Goal: Communication & Community: Answer question/provide support

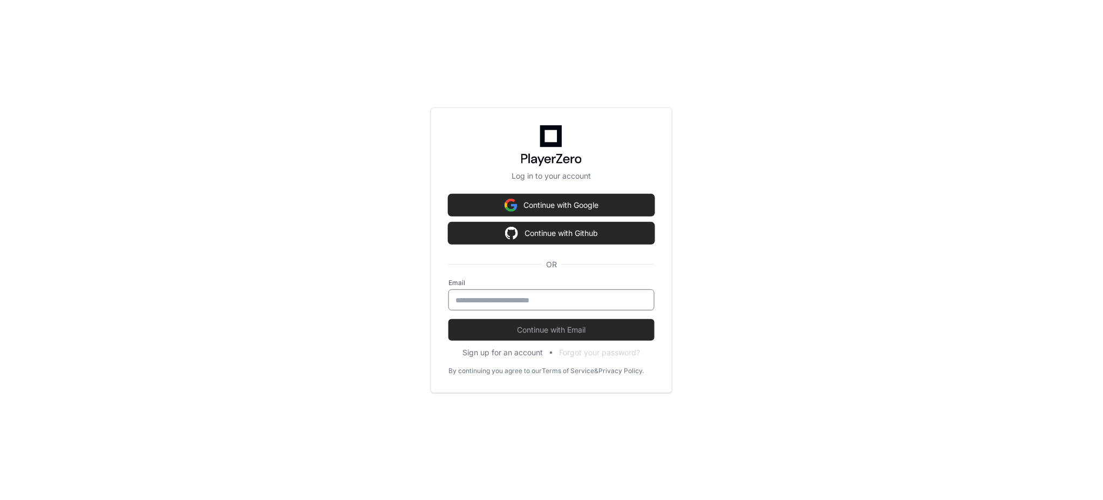
type input "**********"
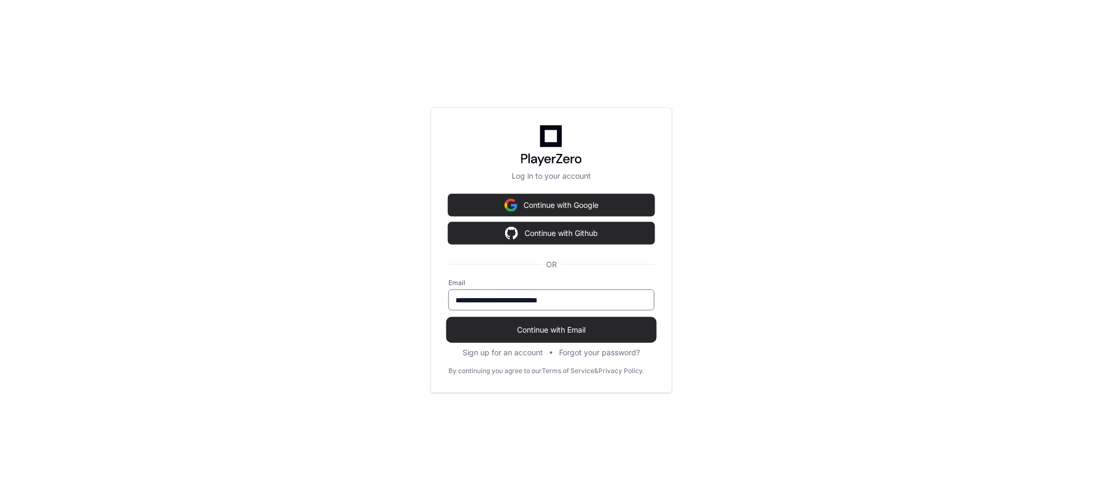
click at [554, 329] on span "Continue with Email" at bounding box center [552, 329] width 206 height 11
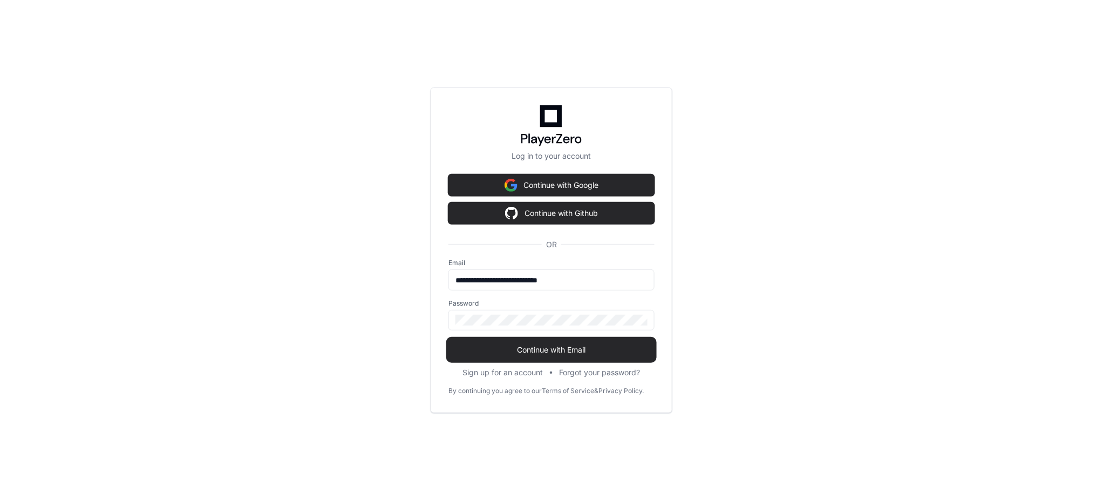
click at [561, 353] on span "Continue with Email" at bounding box center [552, 349] width 206 height 11
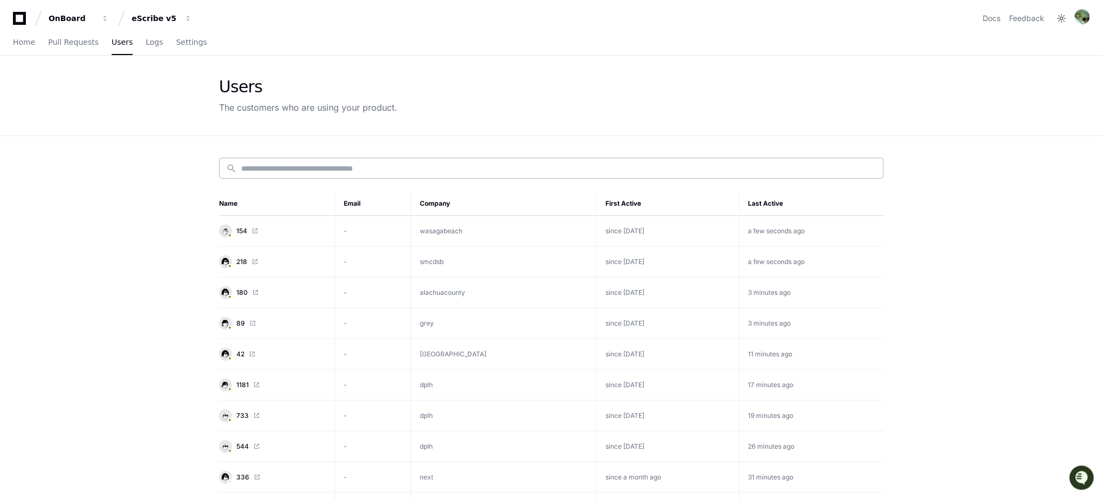
click at [273, 170] on input at bounding box center [559, 168] width 636 height 11
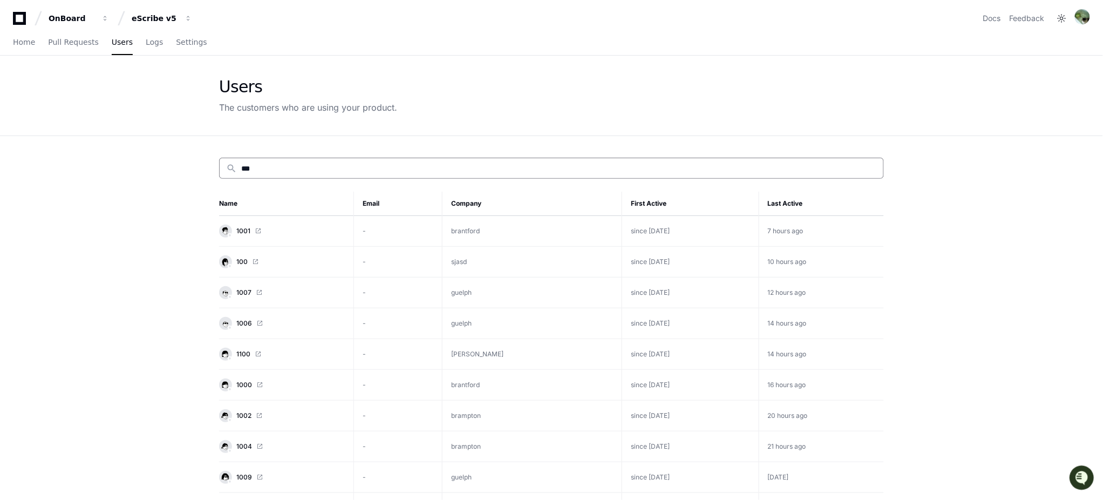
click at [157, 184] on app-customers-list "Users The customers who are using your product. search *** Name Email Company F…" at bounding box center [551, 346] width 1103 height 580
click at [264, 170] on input "***" at bounding box center [559, 168] width 636 height 11
type input "*"
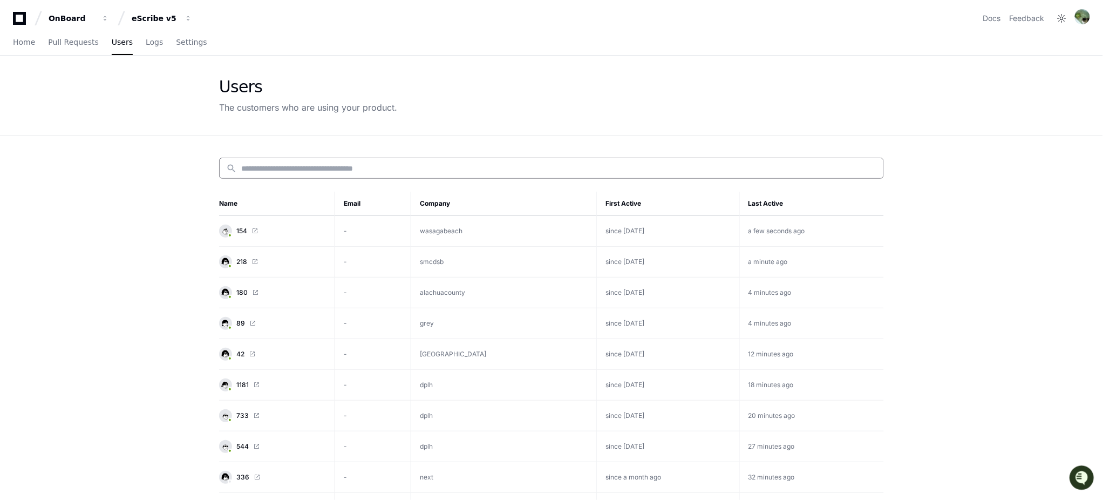
drag, startPoint x: 266, startPoint y: 198, endPoint x: 261, endPoint y: 202, distance: 6.9
click at [266, 198] on th "Name" at bounding box center [277, 204] width 116 height 24
click at [226, 199] on th "Name" at bounding box center [277, 204] width 116 height 24
click at [79, 41] on span "Pull Requests" at bounding box center [73, 42] width 50 height 6
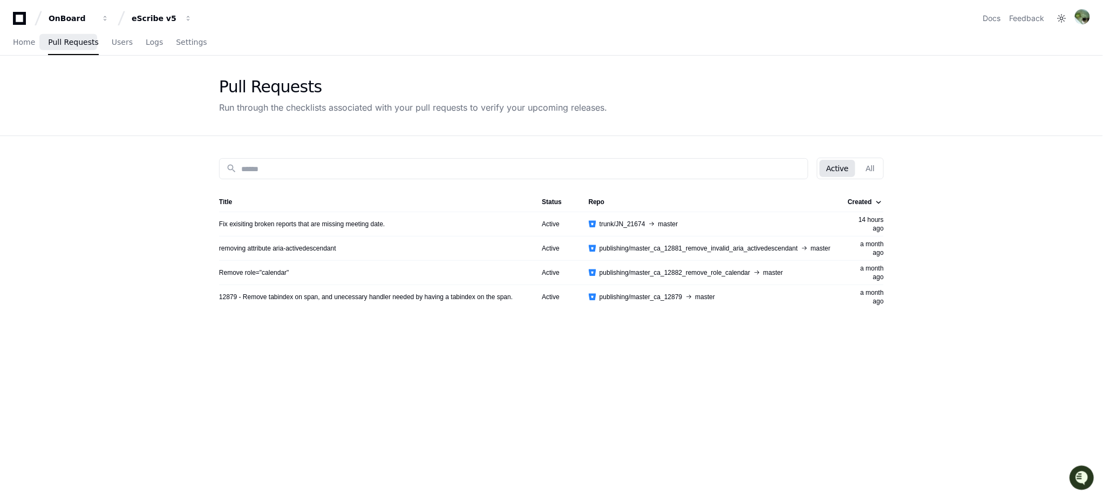
click at [33, 43] on div "Home Pull Requests Users Logs Settings" at bounding box center [110, 42] width 194 height 25
click at [22, 49] on link "Home" at bounding box center [24, 42] width 22 height 25
click at [25, 45] on span "Home" at bounding box center [24, 42] width 22 height 6
click at [29, 47] on link "Home" at bounding box center [24, 42] width 22 height 25
click at [28, 14] on icon at bounding box center [20, 18] width 22 height 13
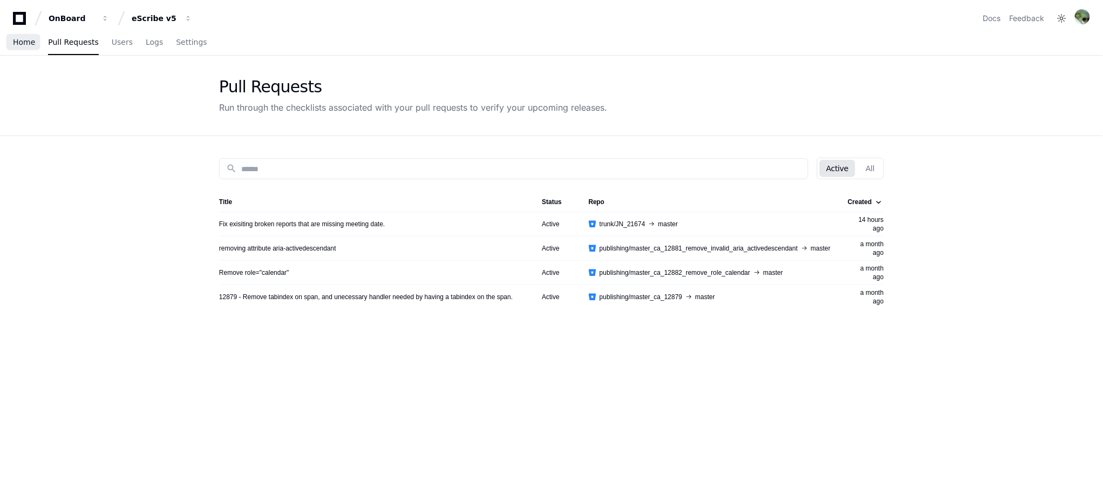
click at [29, 40] on span "Home" at bounding box center [24, 42] width 22 height 6
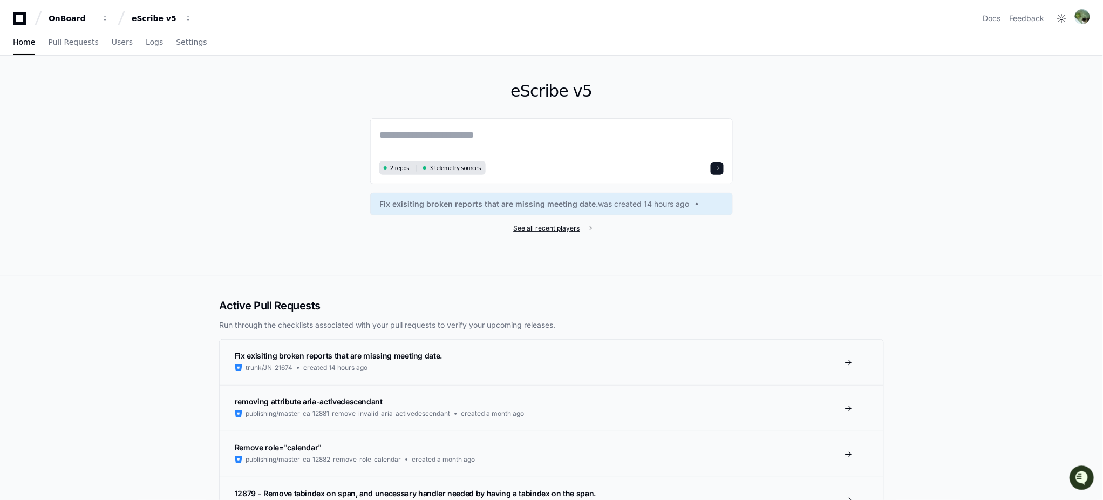
click at [581, 228] on link "See all recent players" at bounding box center [551, 228] width 363 height 9
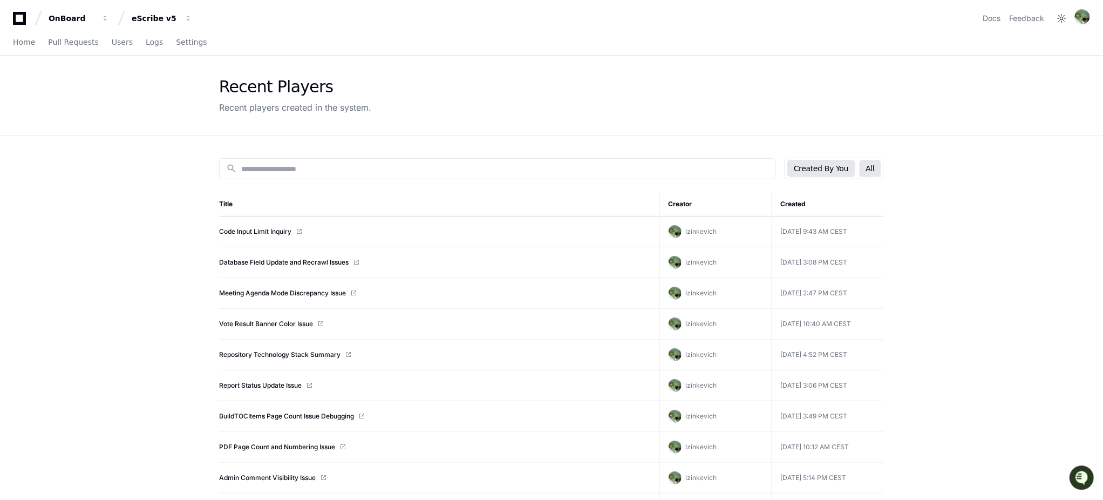
click at [875, 167] on button "All" at bounding box center [871, 168] width 22 height 17
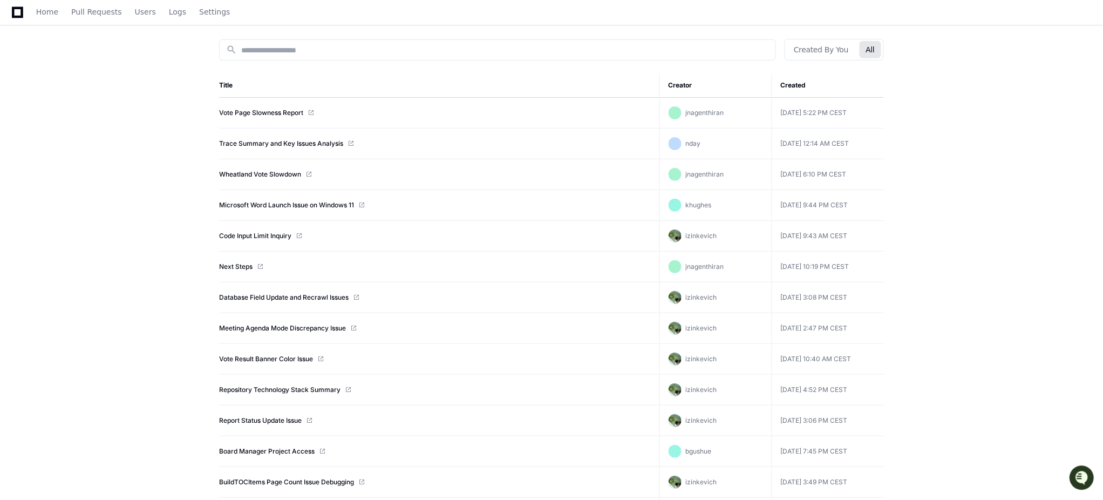
scroll to position [144, 0]
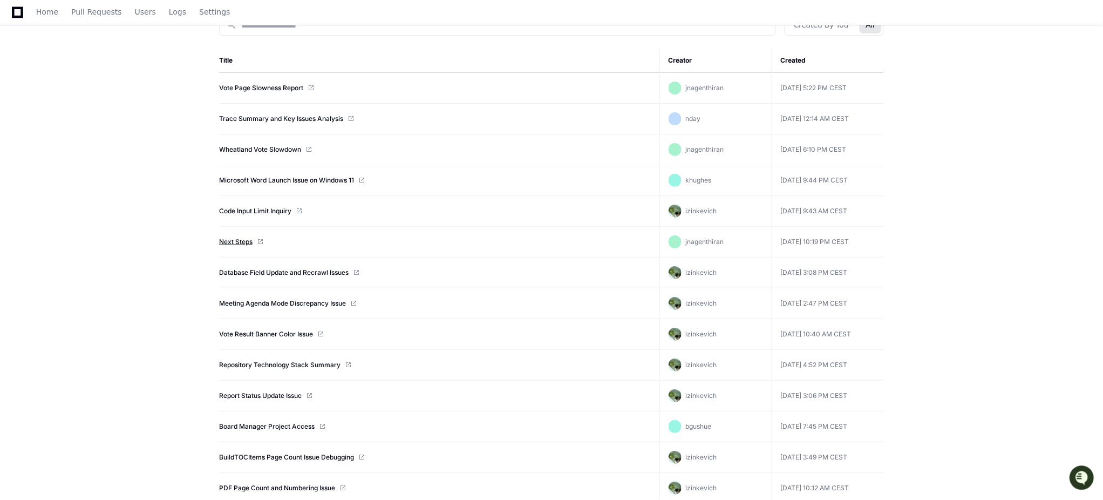
click at [234, 242] on link "Next Steps" at bounding box center [235, 242] width 33 height 9
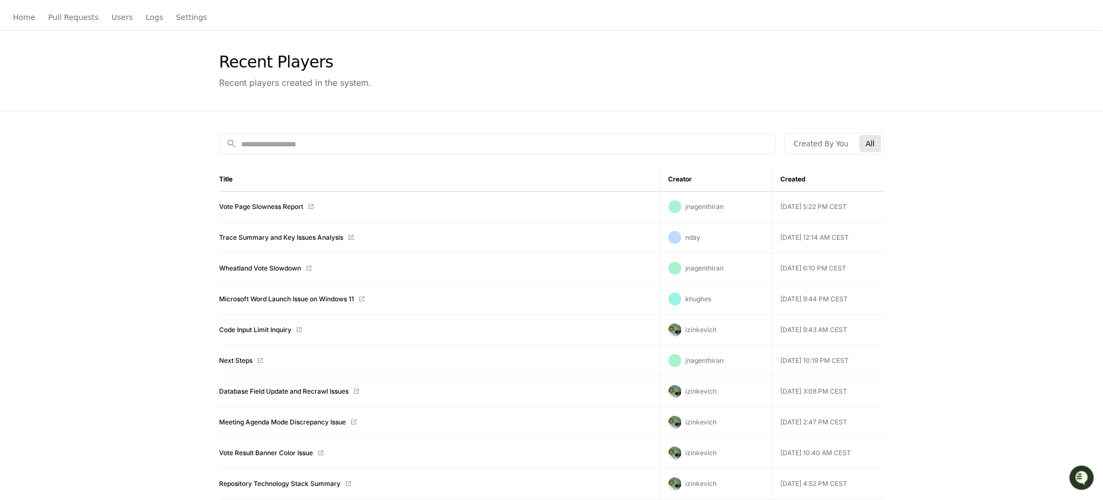
scroll to position [0, 0]
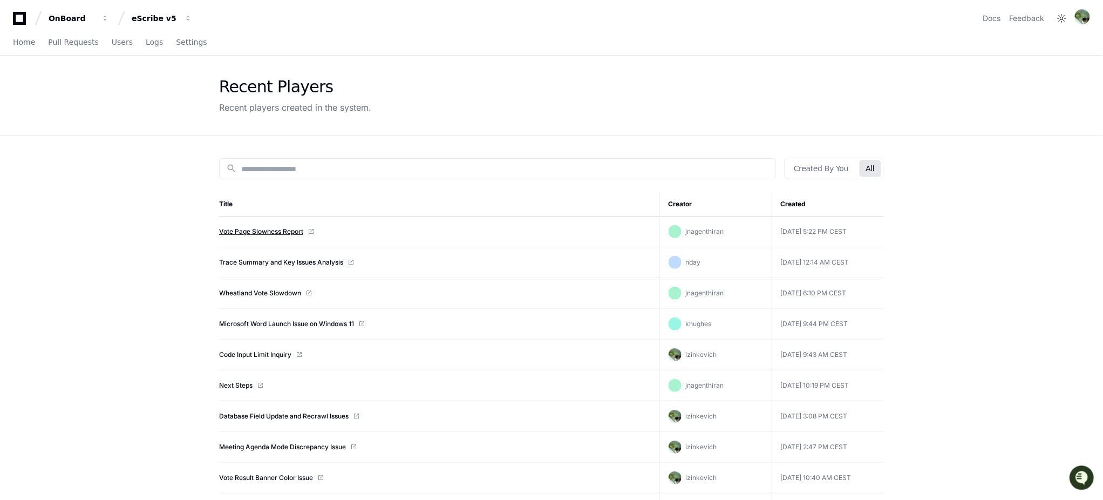
click at [276, 230] on link "Vote Page Slowness Report" at bounding box center [261, 231] width 84 height 9
click at [825, 169] on button "Created By You" at bounding box center [821, 168] width 67 height 17
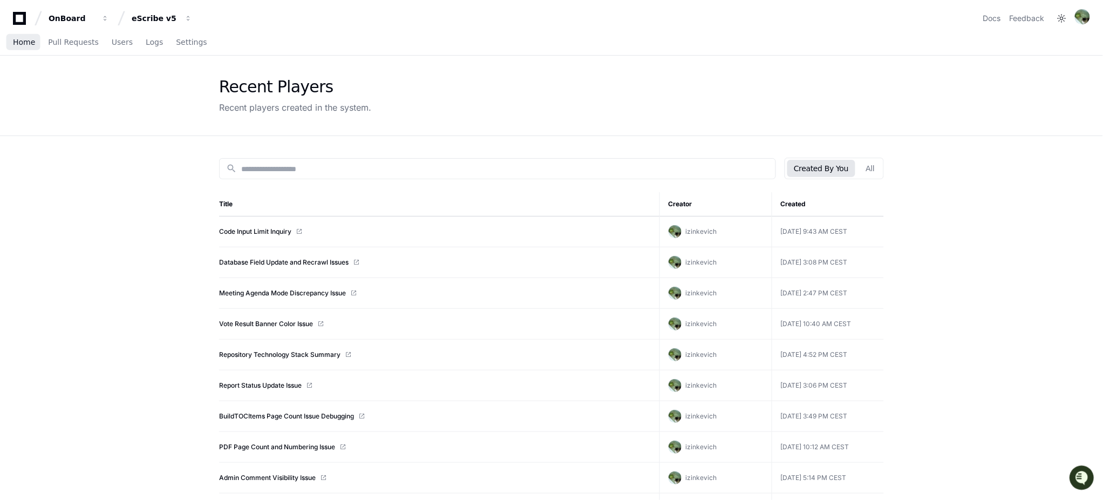
click at [17, 40] on span "Home" at bounding box center [24, 42] width 22 height 6
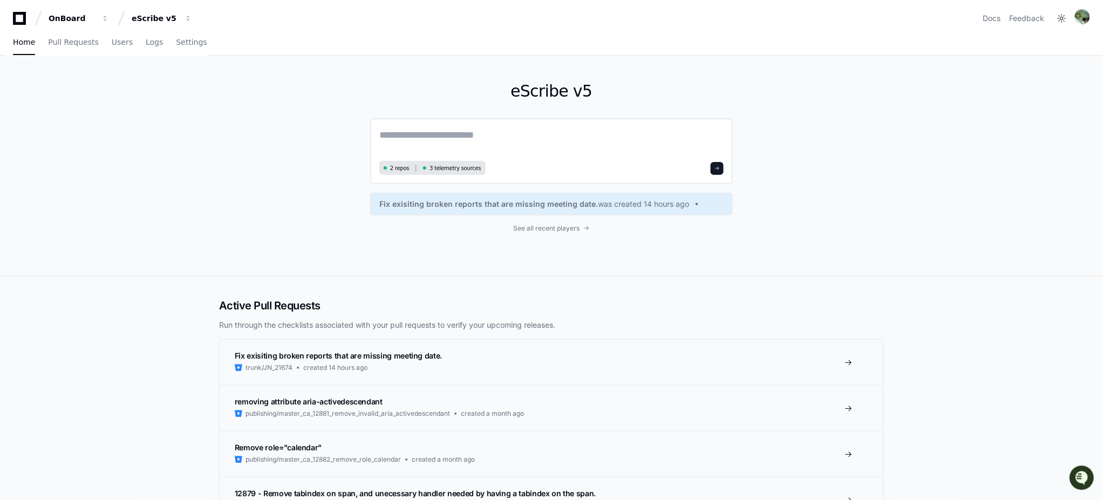
click at [472, 137] on textarea at bounding box center [552, 142] width 344 height 30
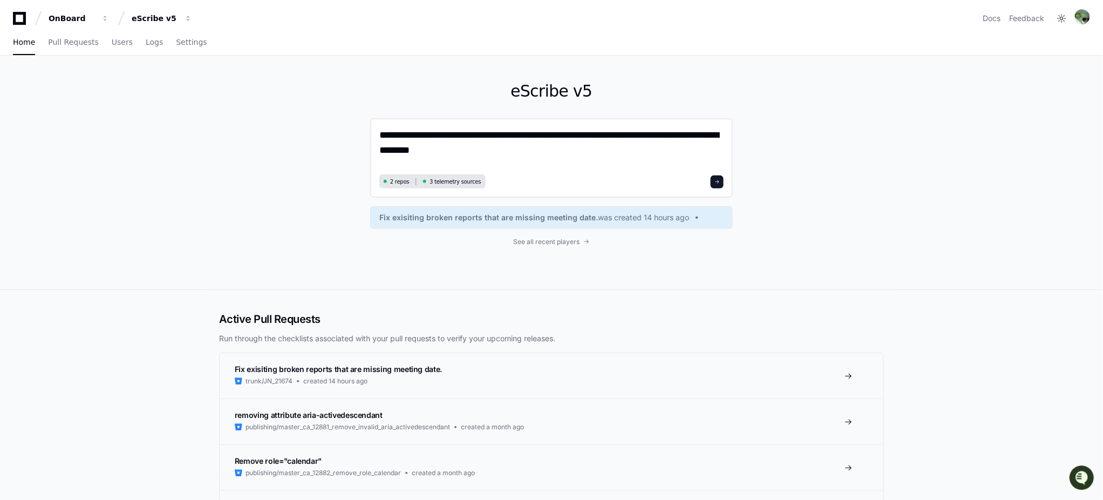
scroll to position [1, 0]
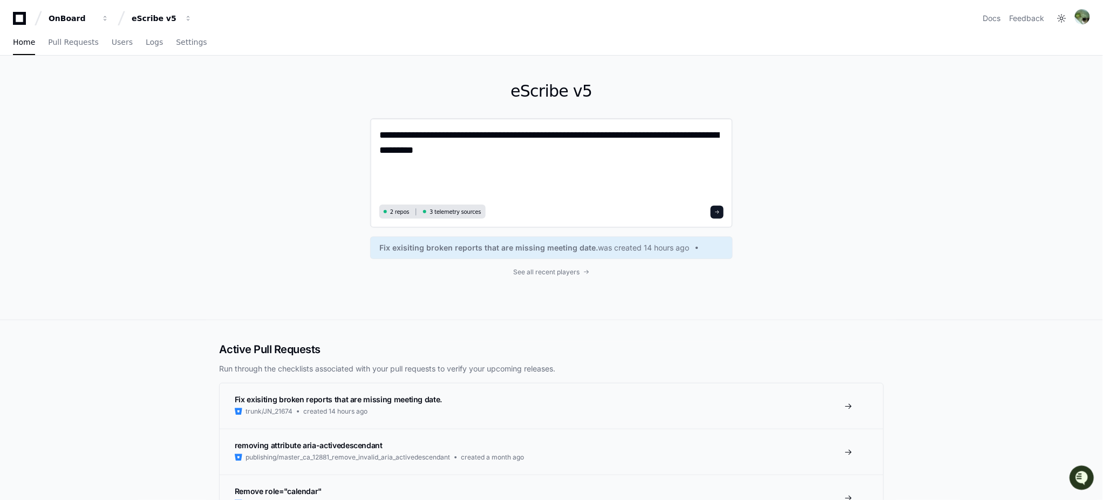
paste textarea "**********"
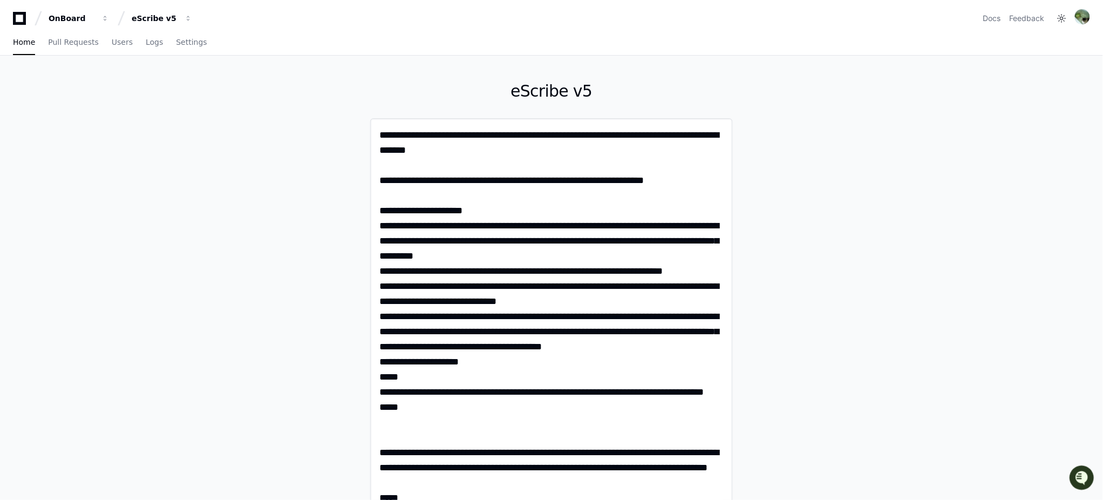
click at [416, 154] on textarea at bounding box center [552, 338] width 344 height 422
click at [411, 153] on textarea at bounding box center [552, 338] width 344 height 422
type textarea "**********"
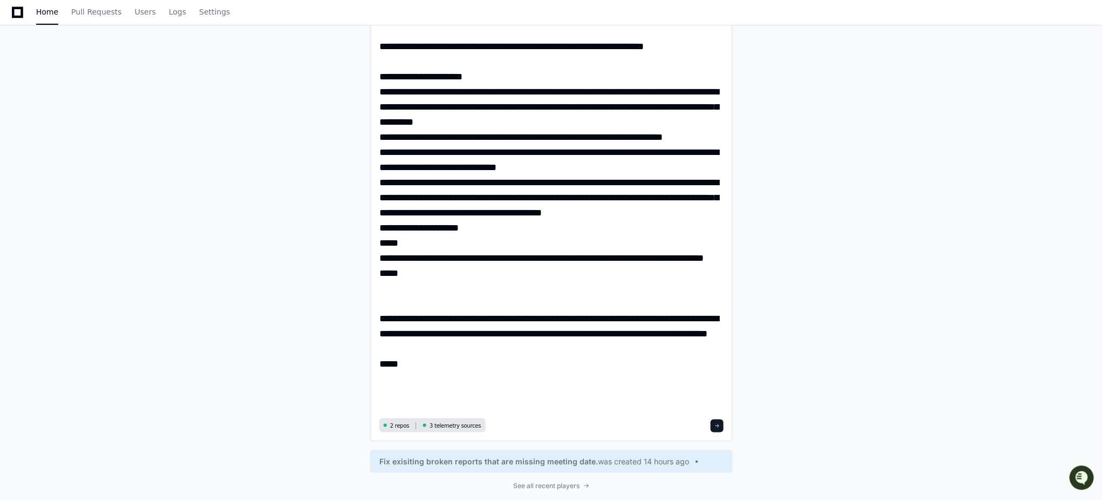
scroll to position [72, 0]
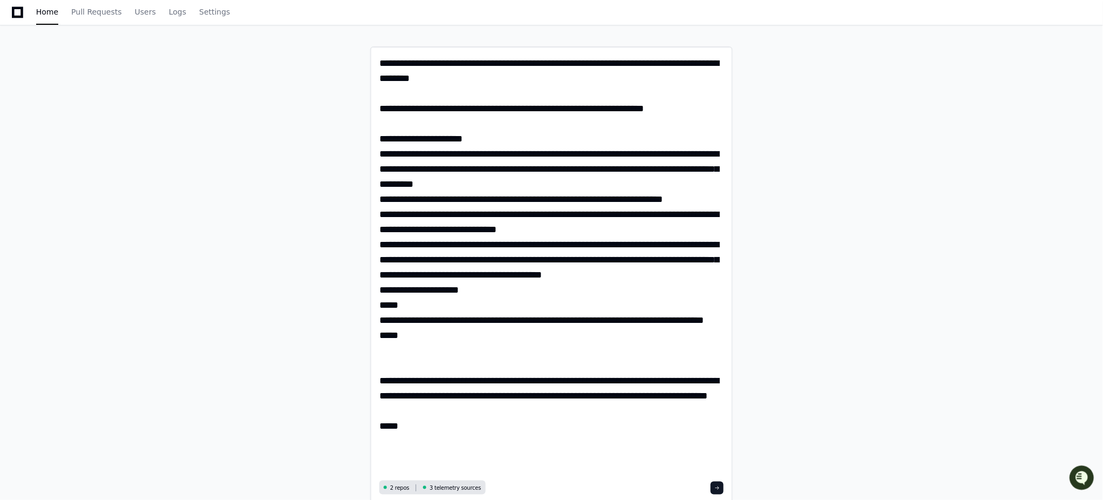
click at [439, 93] on textarea at bounding box center [552, 267] width 344 height 422
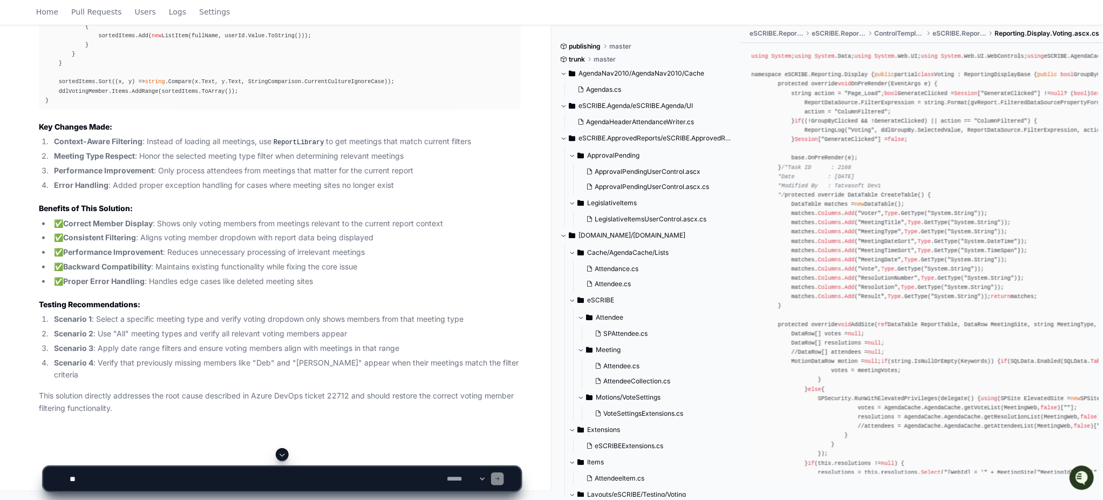
scroll to position [1843, 0]
click at [220, 482] on textarea at bounding box center [255, 479] width 377 height 24
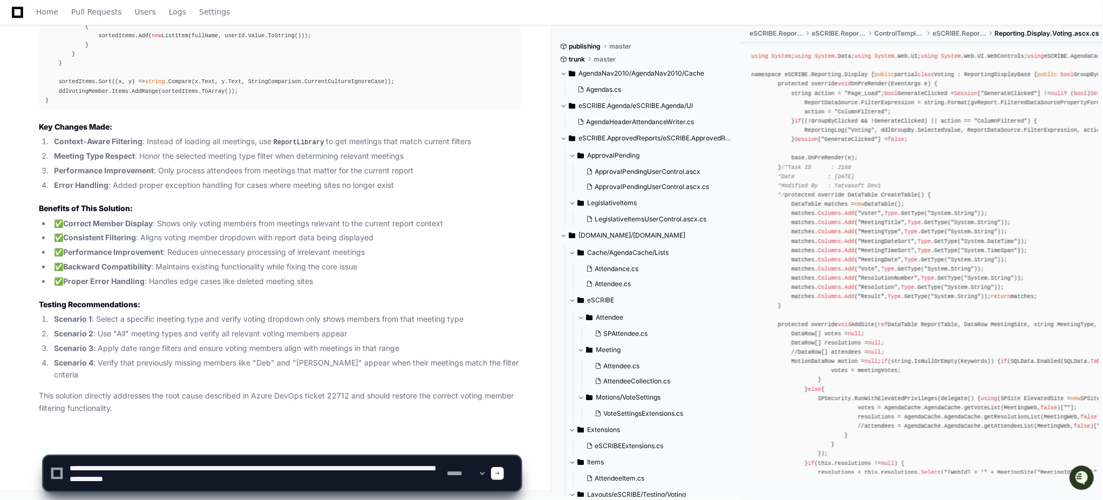
scroll to position [3, 0]
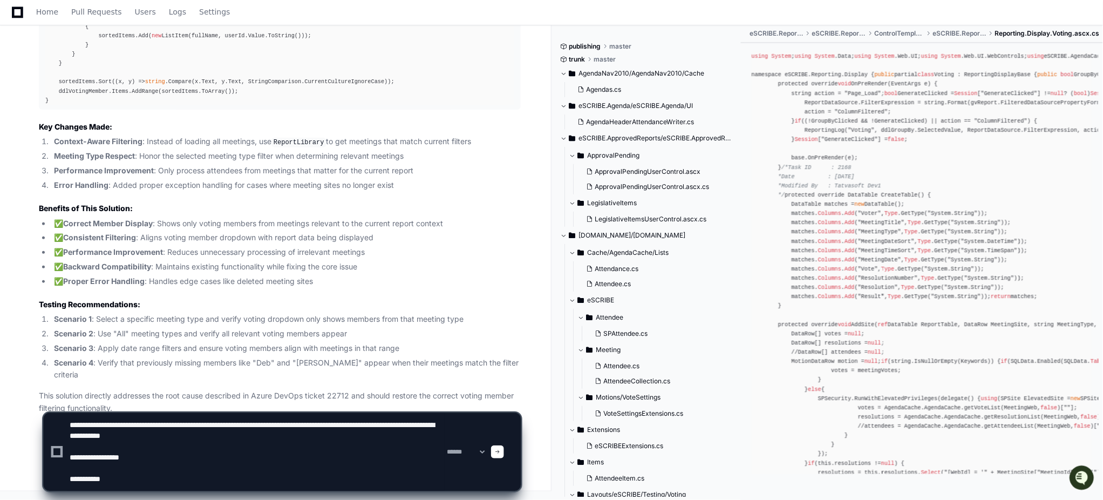
click at [124, 465] on textarea at bounding box center [255, 452] width 377 height 78
paste textarea "**********"
click at [118, 476] on textarea at bounding box center [255, 452] width 377 height 78
click at [111, 483] on textarea at bounding box center [255, 452] width 377 height 78
paste textarea "**********"
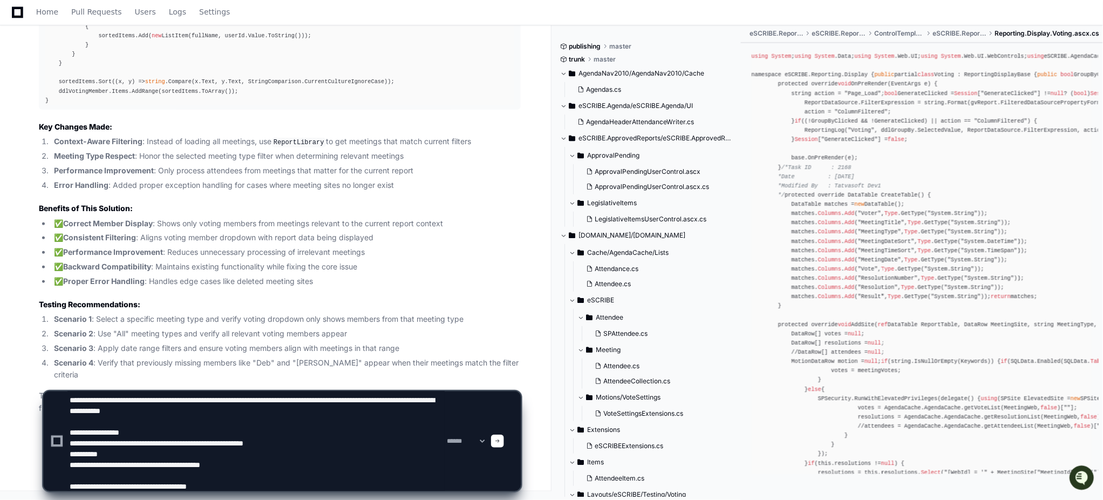
type textarea "**********"
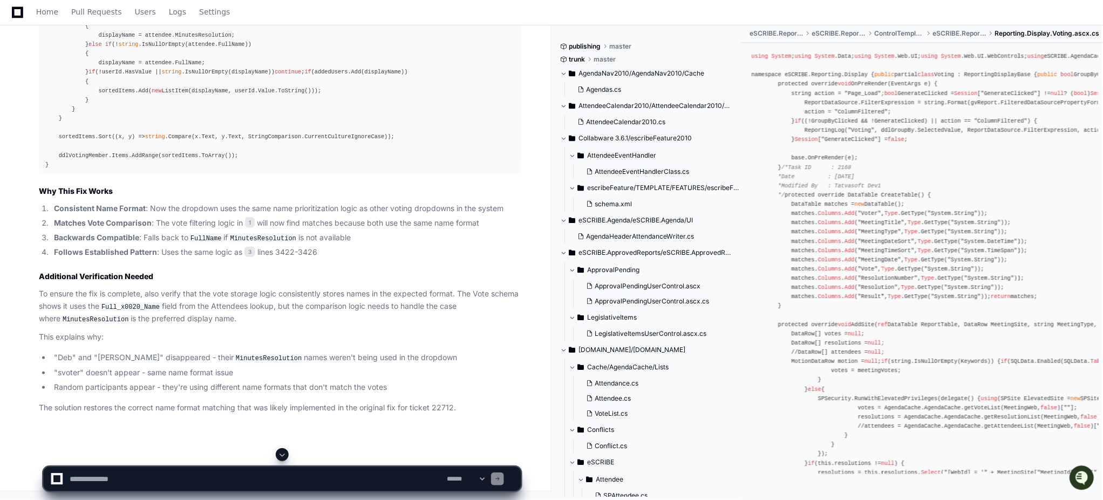
scroll to position [3439, 0]
